Goal: Task Accomplishment & Management: Use online tool/utility

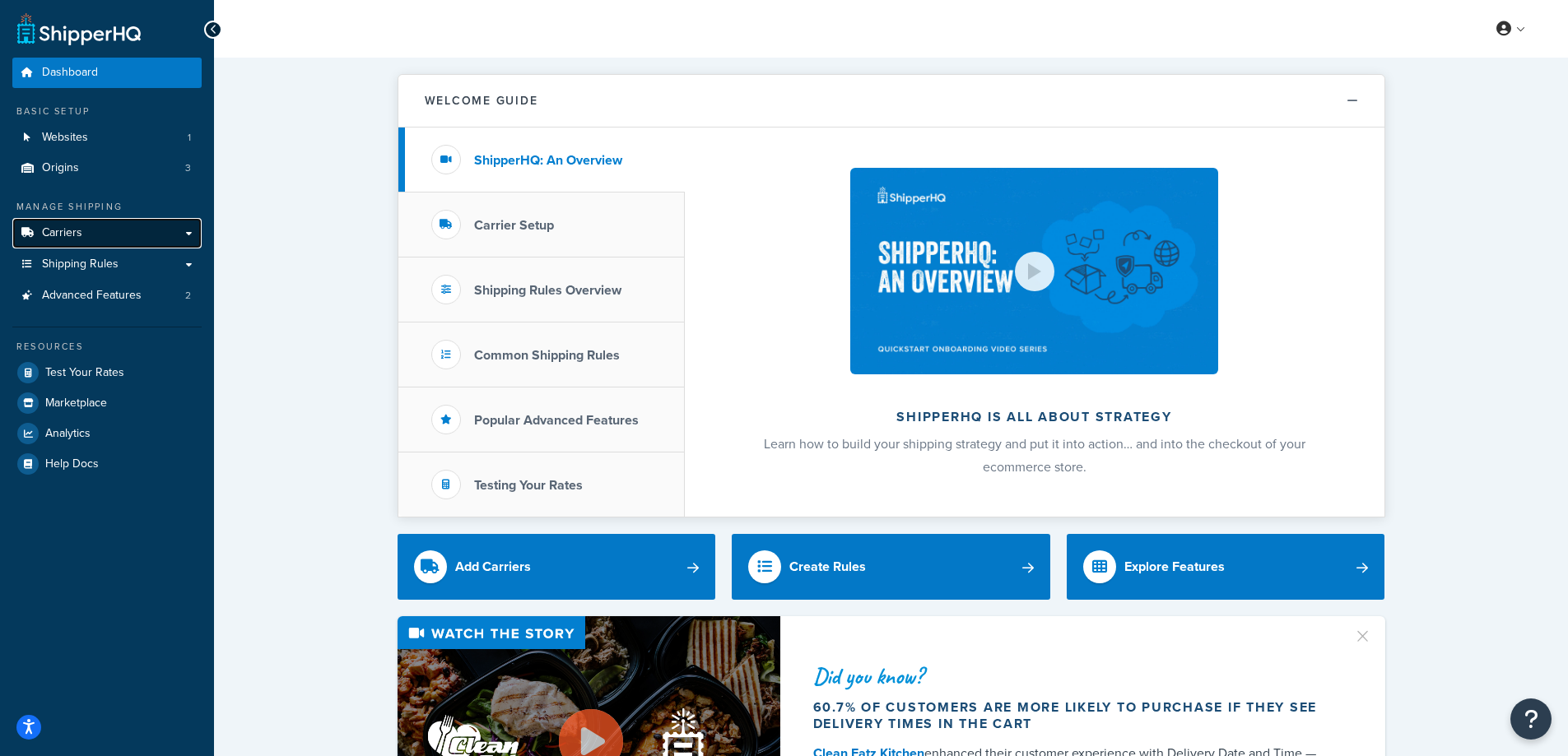
click at [70, 230] on span "Carriers" at bounding box center [62, 233] width 40 height 14
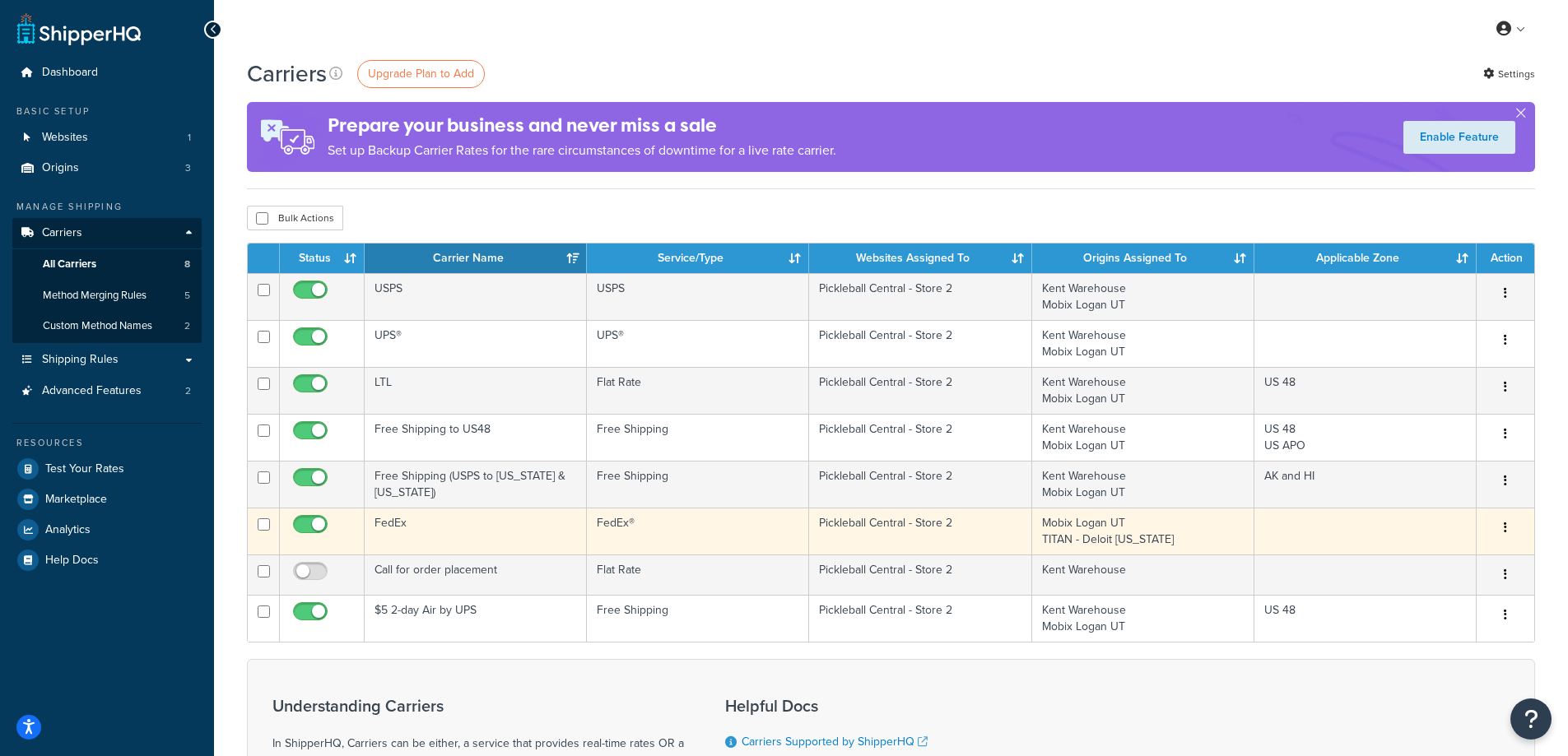
click at [415, 527] on td "FedEx" at bounding box center [476, 531] width 222 height 47
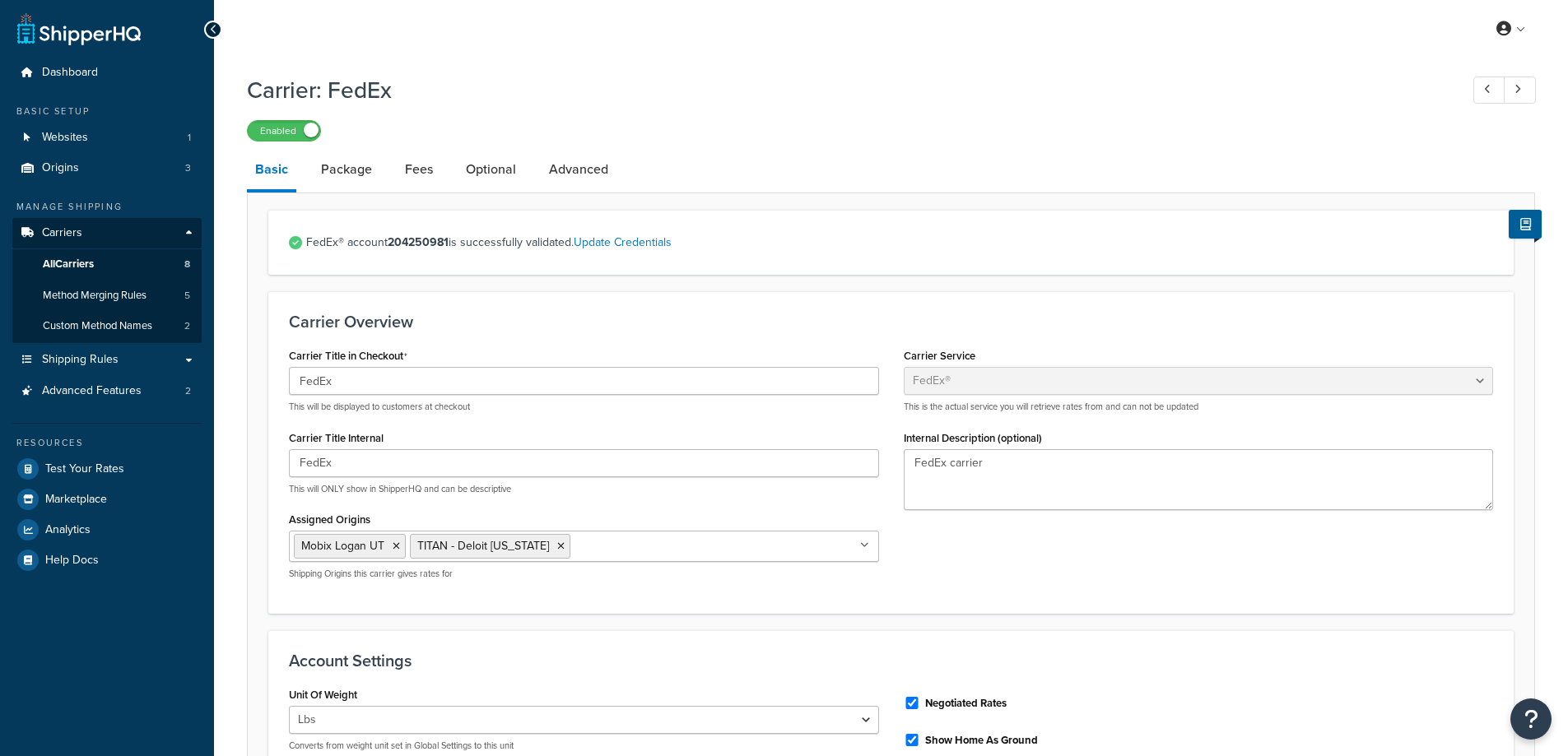
select select "fedEx"
select select "REGULAR_PICKUP"
select select "YOUR_PACKAGING"
click at [570, 165] on link "Advanced" at bounding box center [578, 169] width 75 height 39
select select "false"
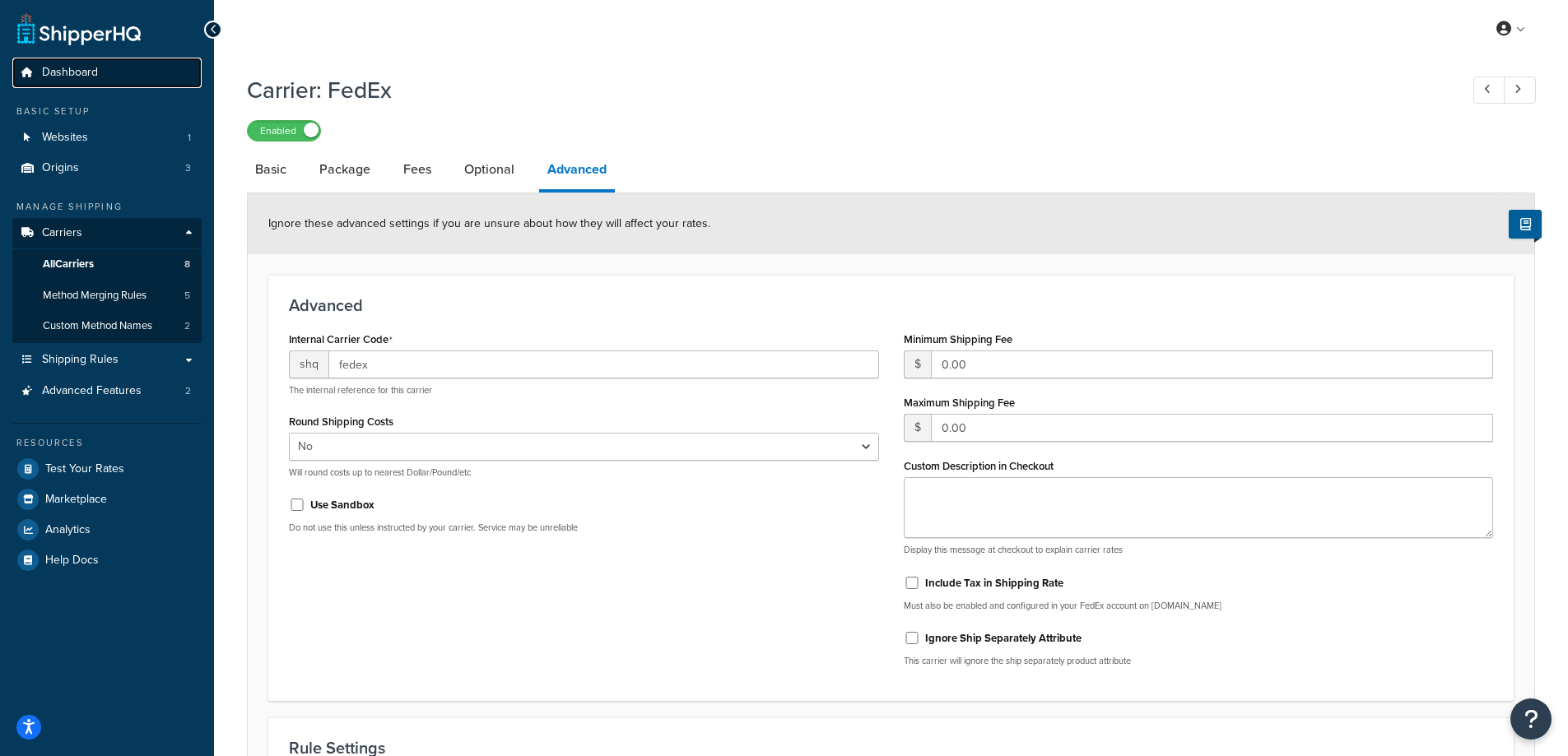
click at [59, 71] on span "Dashboard" at bounding box center [70, 72] width 55 height 14
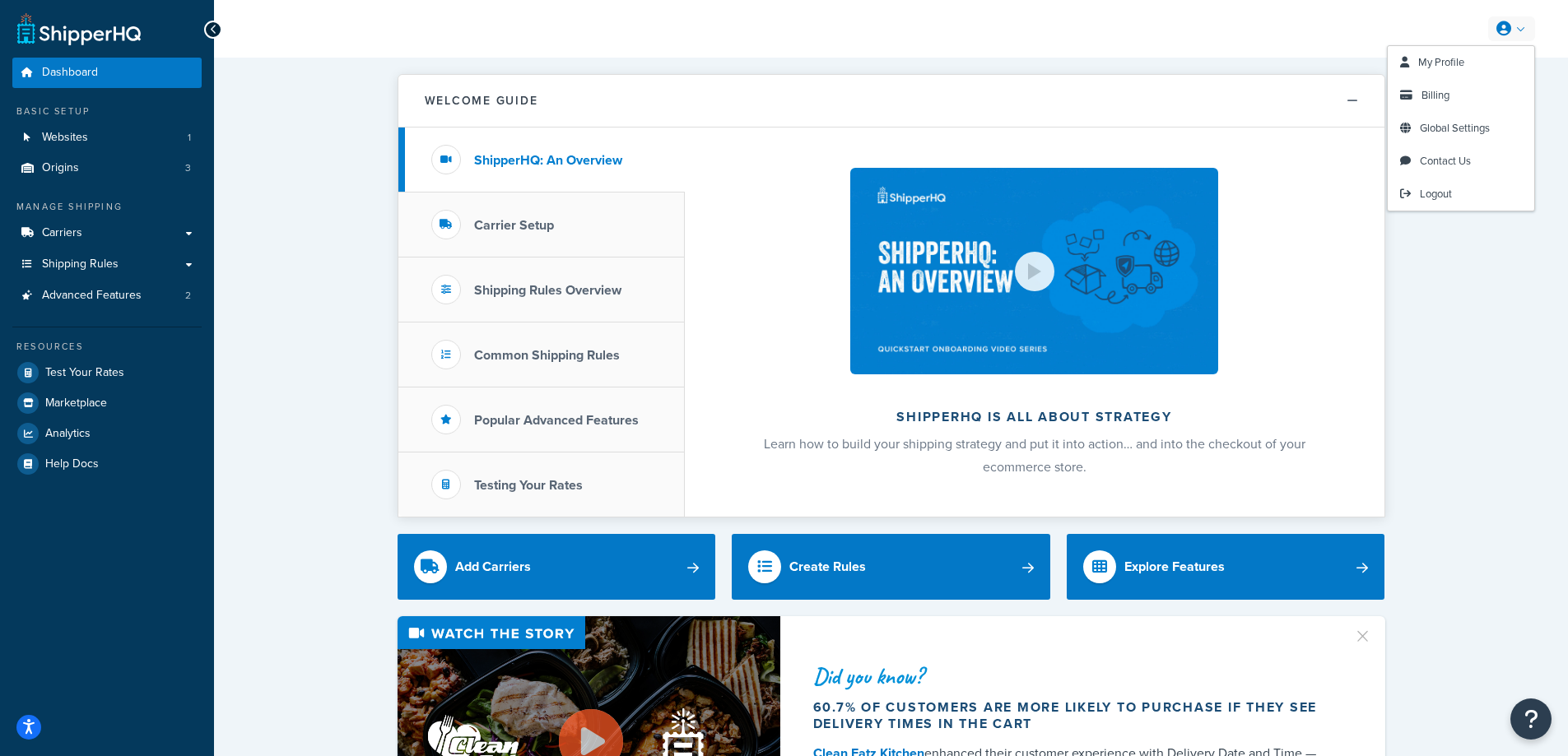
click at [1516, 31] on link at bounding box center [1512, 28] width 47 height 24
click at [1470, 128] on span "Global Settings" at bounding box center [1454, 128] width 70 height 16
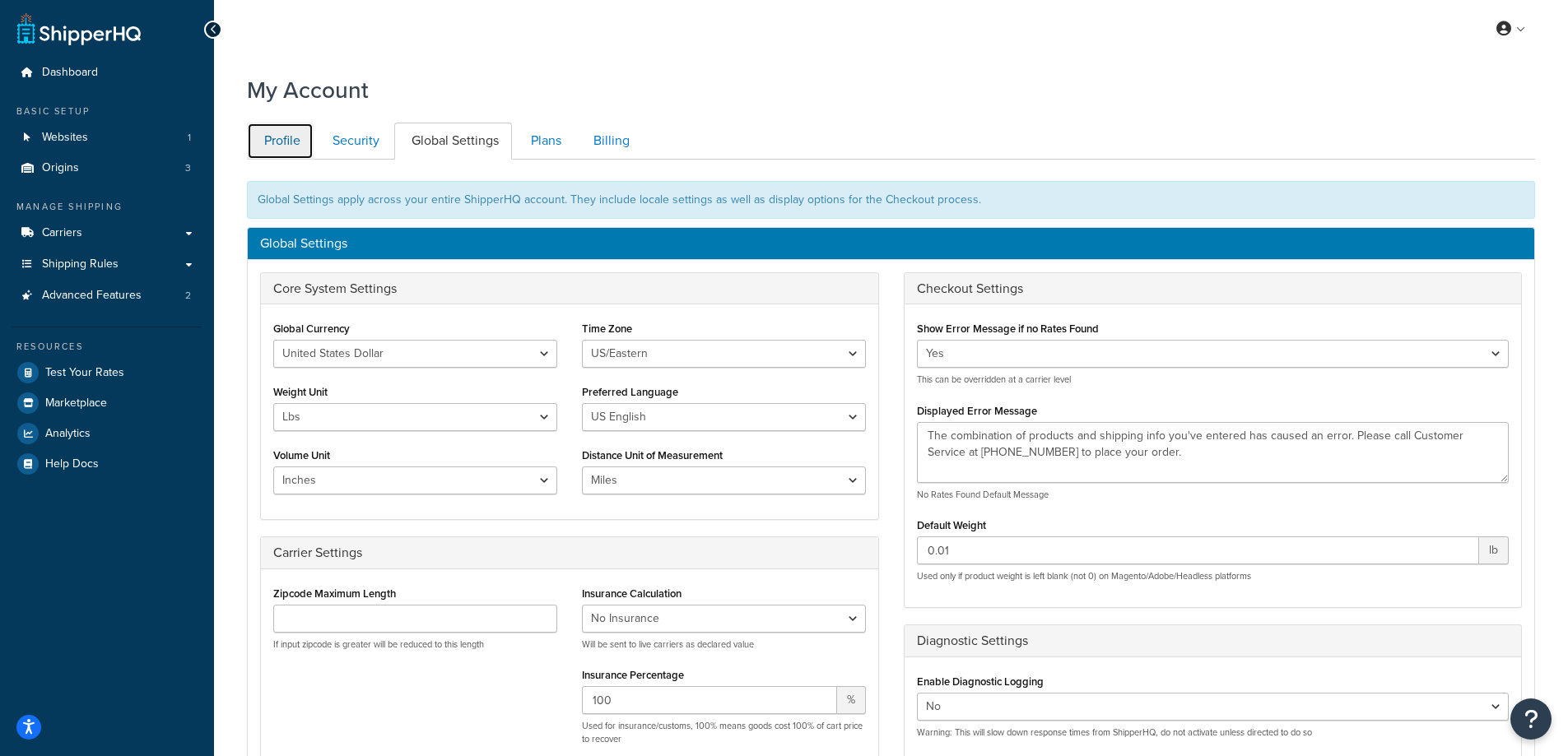
click at [285, 135] on link "Profile" at bounding box center [279, 140] width 67 height 37
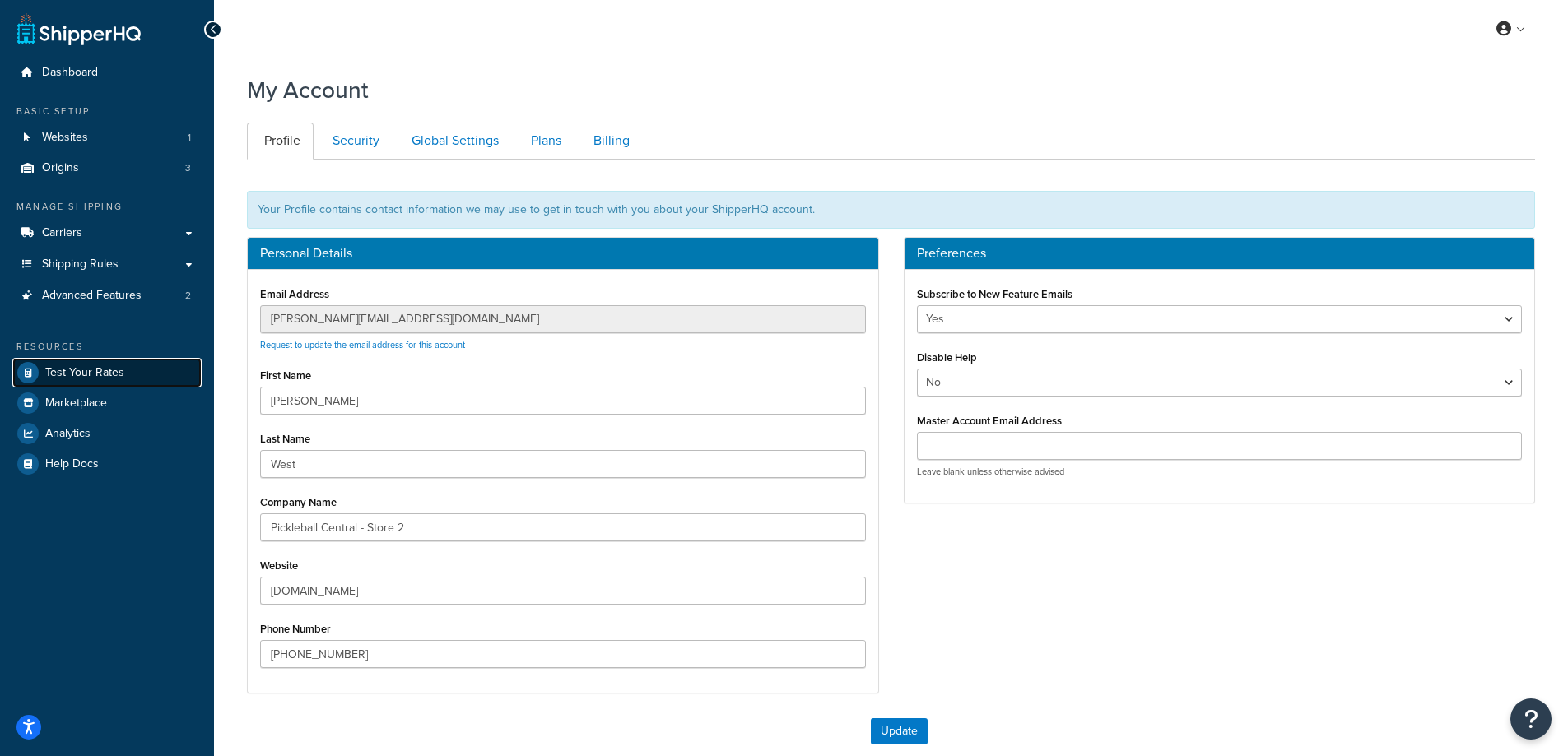
click at [95, 377] on span "Test Your Rates" at bounding box center [85, 372] width 79 height 14
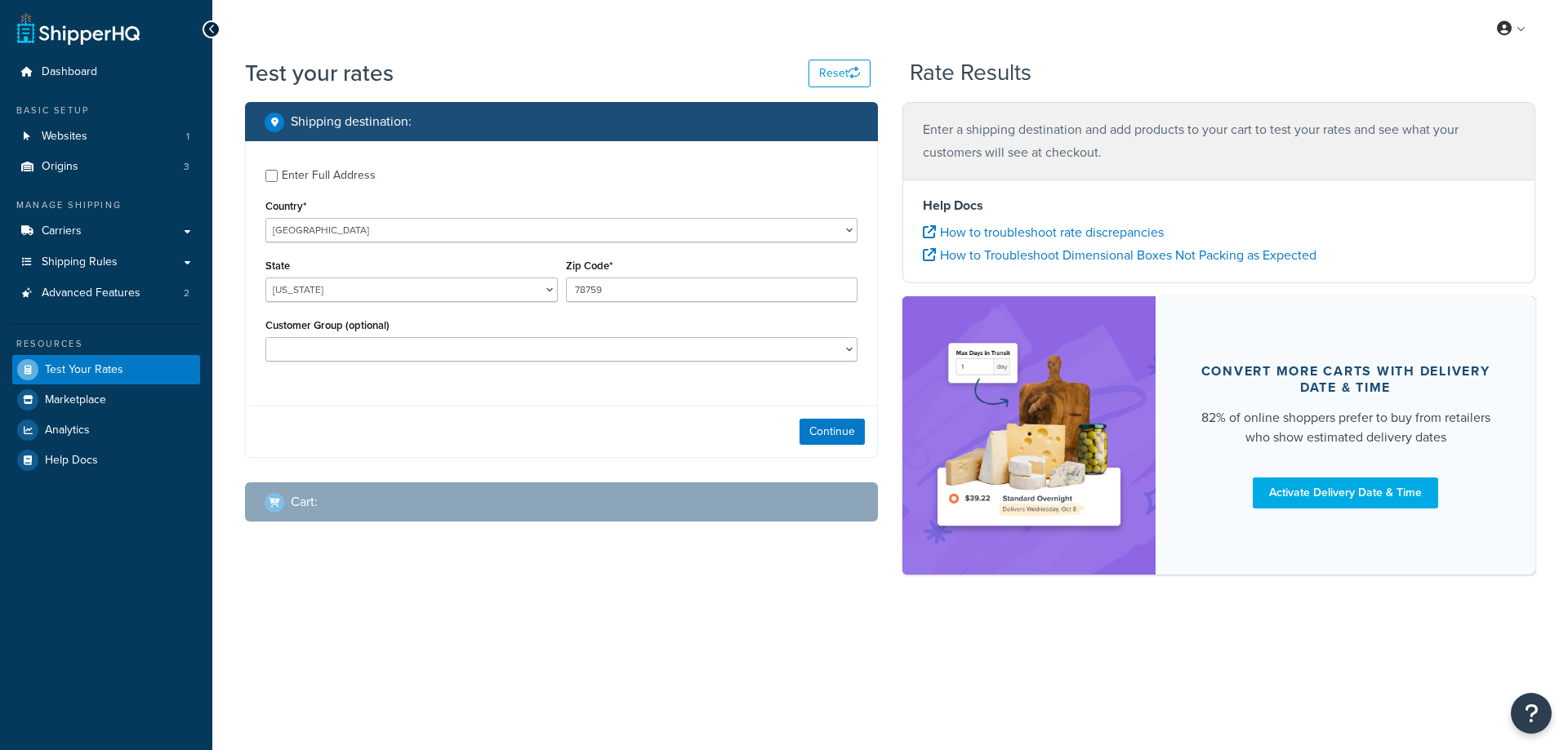
select select "[GEOGRAPHIC_DATA]"
click at [271, 172] on input "Enter Full Address" at bounding box center [271, 175] width 12 height 12
checkbox input "true"
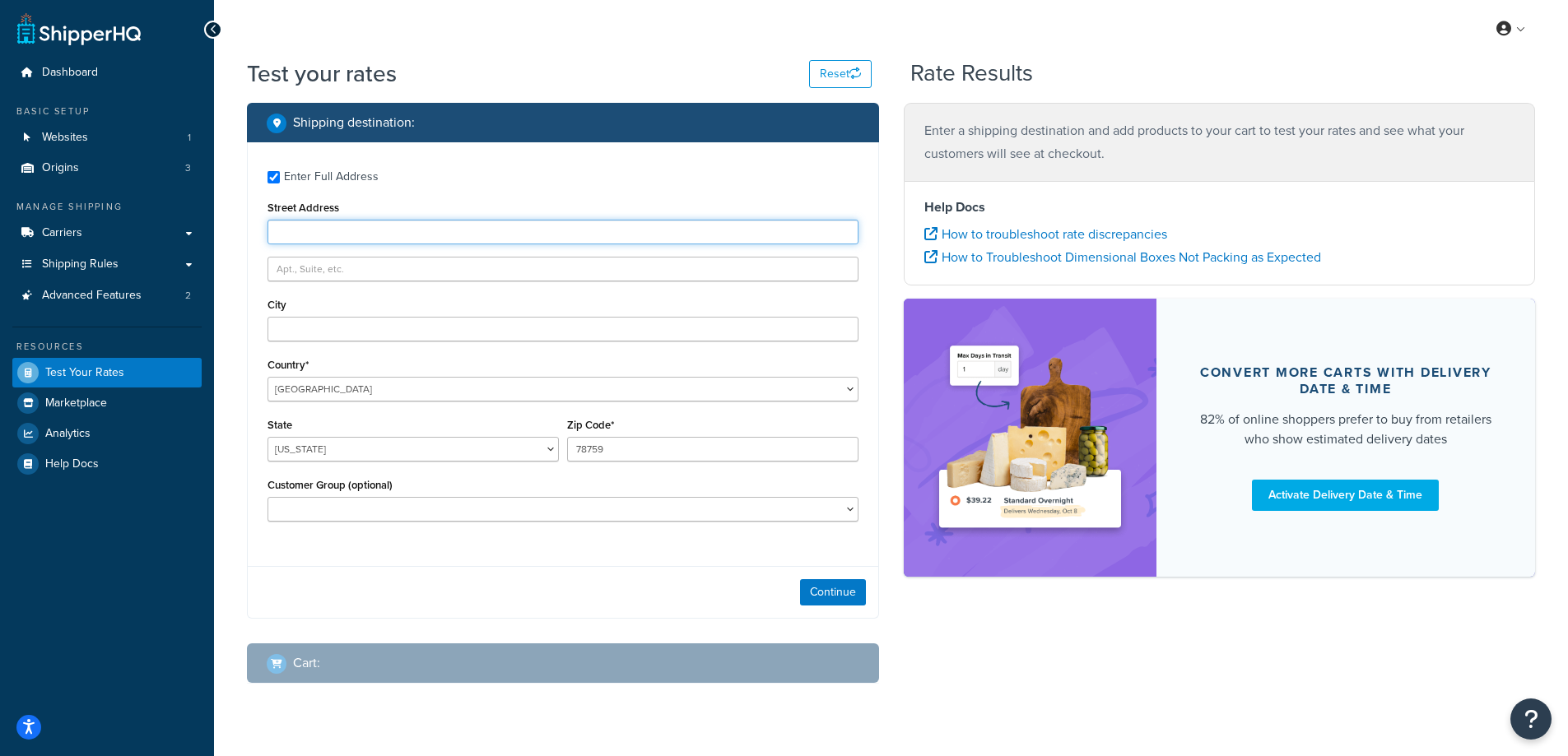
click at [356, 233] on input "Street Address" at bounding box center [562, 232] width 591 height 24
type input "1"
click at [432, 226] on input "Street Address" at bounding box center [562, 232] width 591 height 24
type input "[GEOGRAPHIC_DATA]"
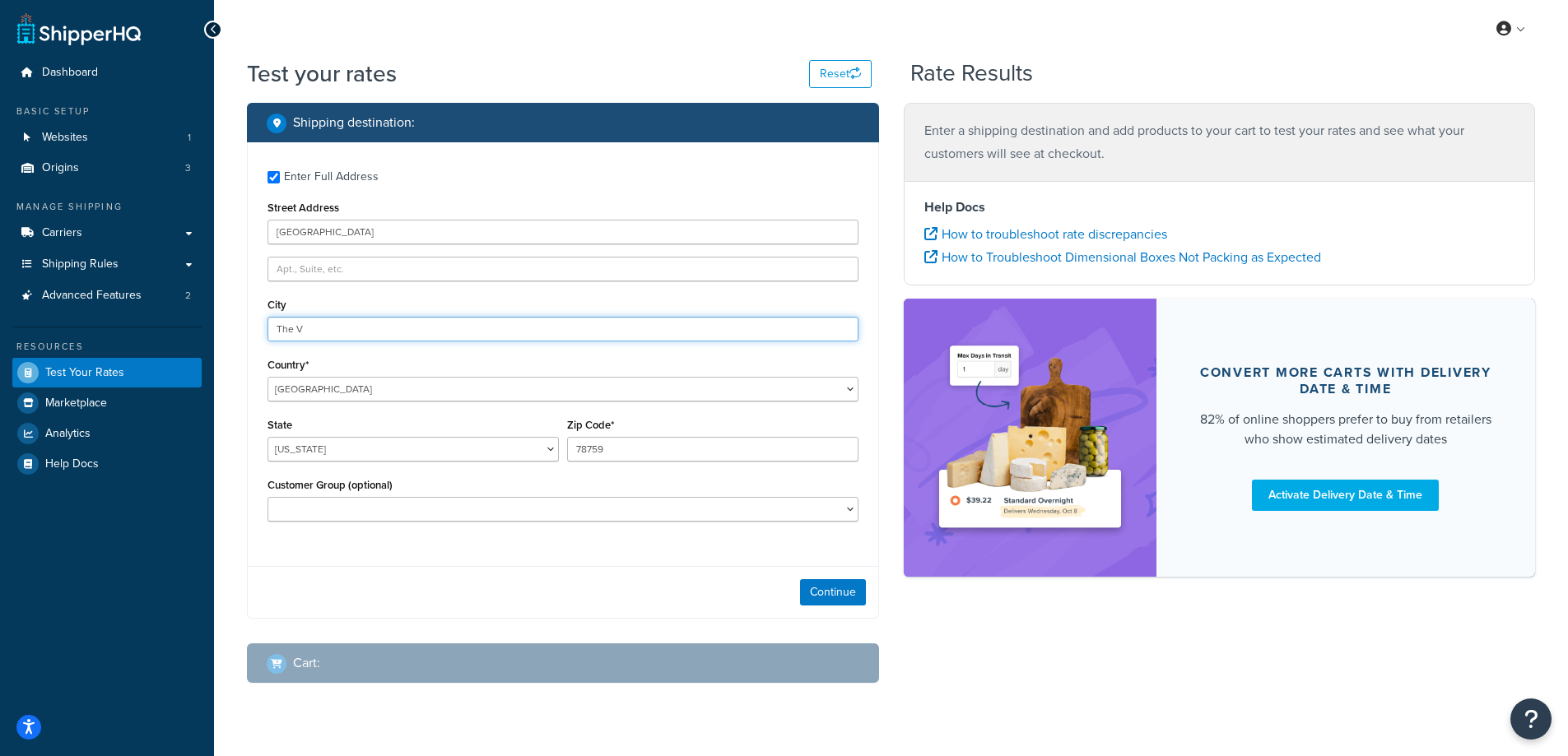
type input "The Villages"
select select "FL"
type input "32162"
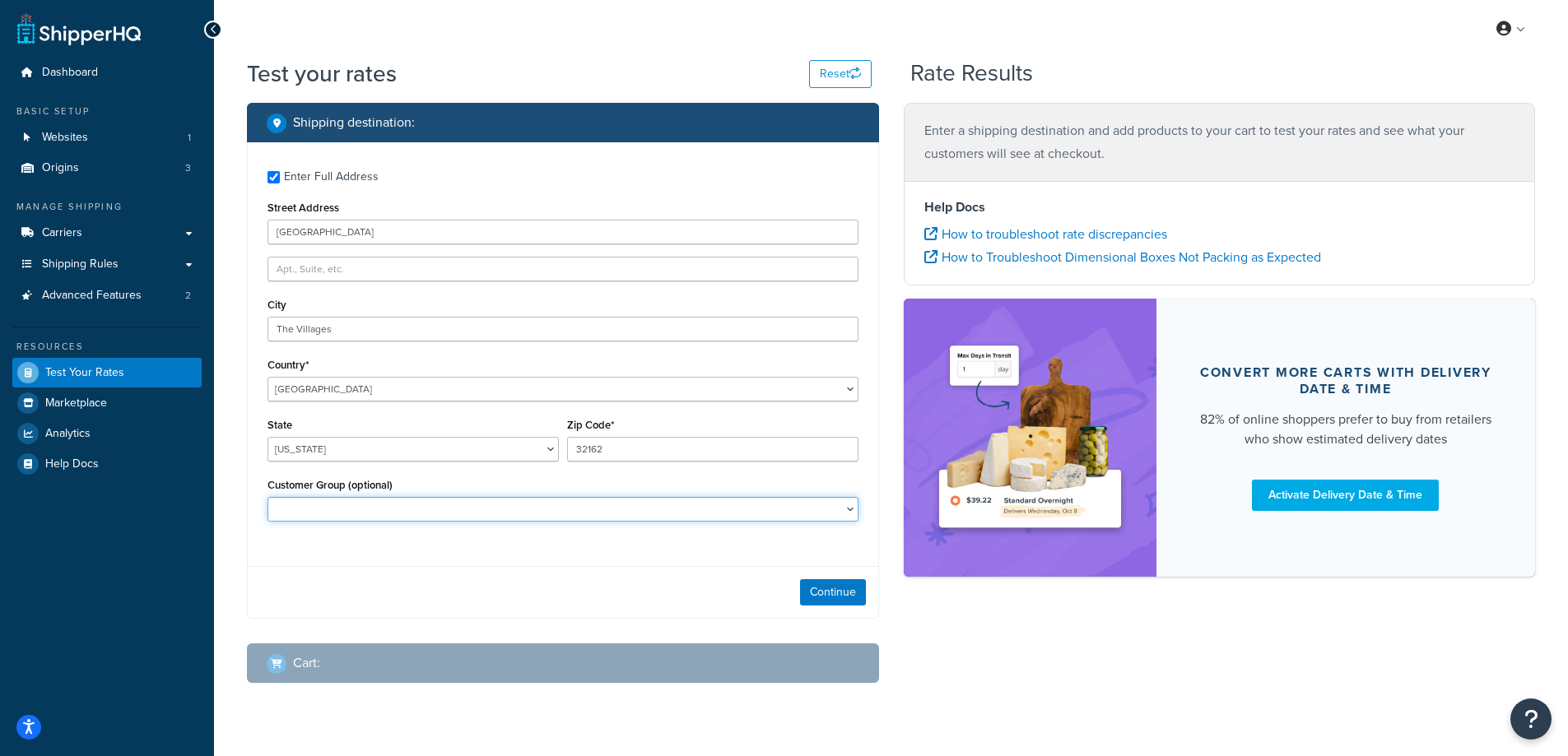
click at [682, 510] on select "Retail Wholesale" at bounding box center [562, 509] width 591 height 24
click at [1050, 664] on div "Shipping destination : Enter Full Address Street Address [STREET_ADDRESS] [GEOG…" at bounding box center [890, 405] width 1312 height 606
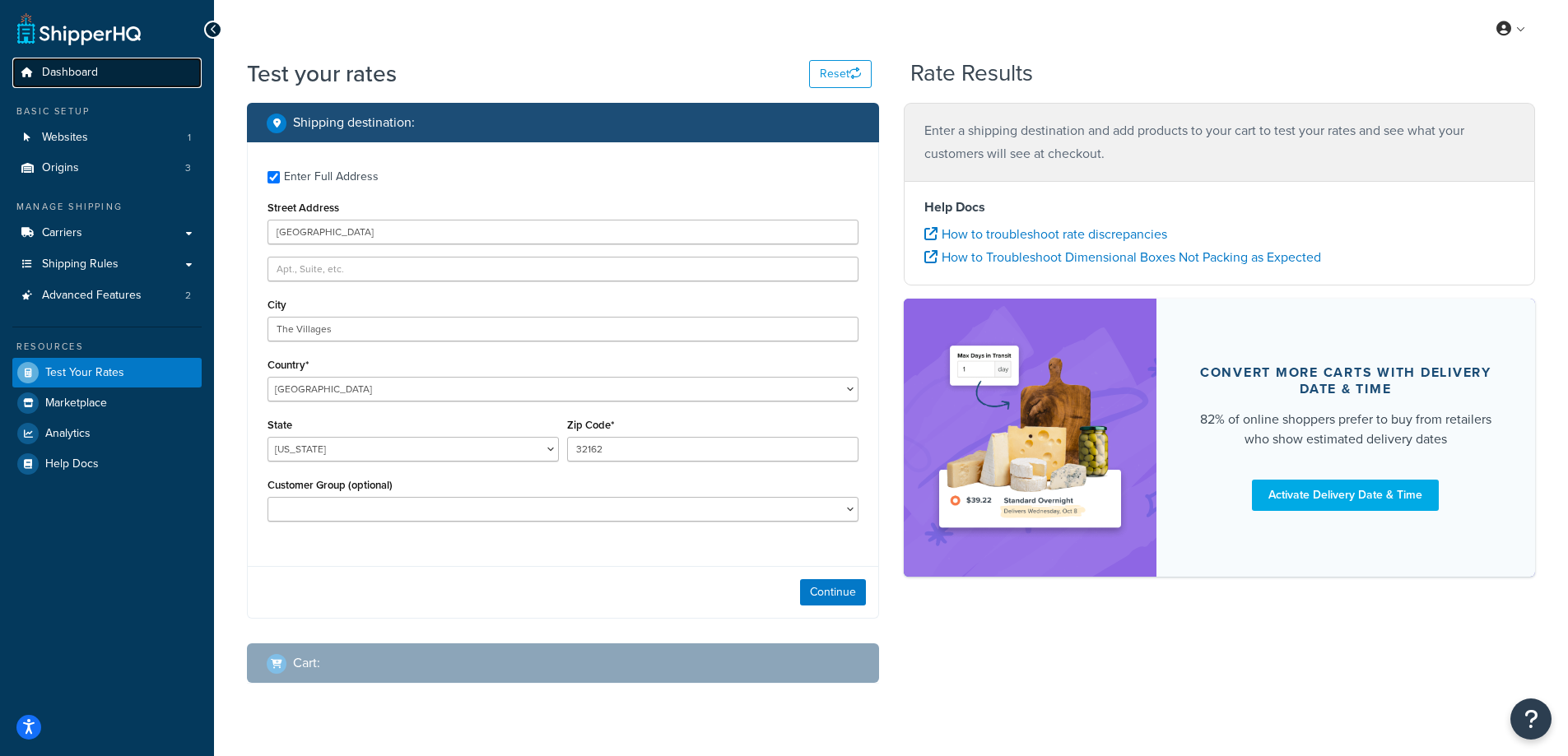
click at [51, 77] on span "Dashboard" at bounding box center [70, 72] width 55 height 14
